Goal: Go to known website: Go to known website

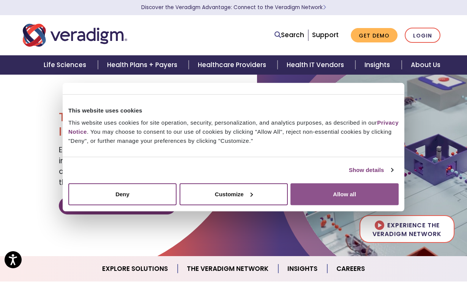
click at [348, 191] on button "Allow all" at bounding box center [344, 194] width 108 height 22
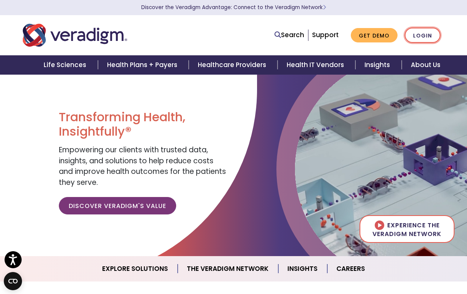
click at [418, 38] on link "Login" at bounding box center [422, 36] width 36 height 16
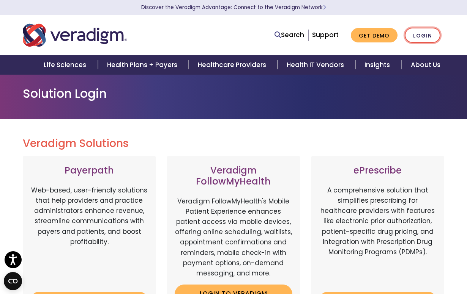
click at [423, 33] on link "Login" at bounding box center [422, 36] width 36 height 16
